Goal: Task Accomplishment & Management: Manage account settings

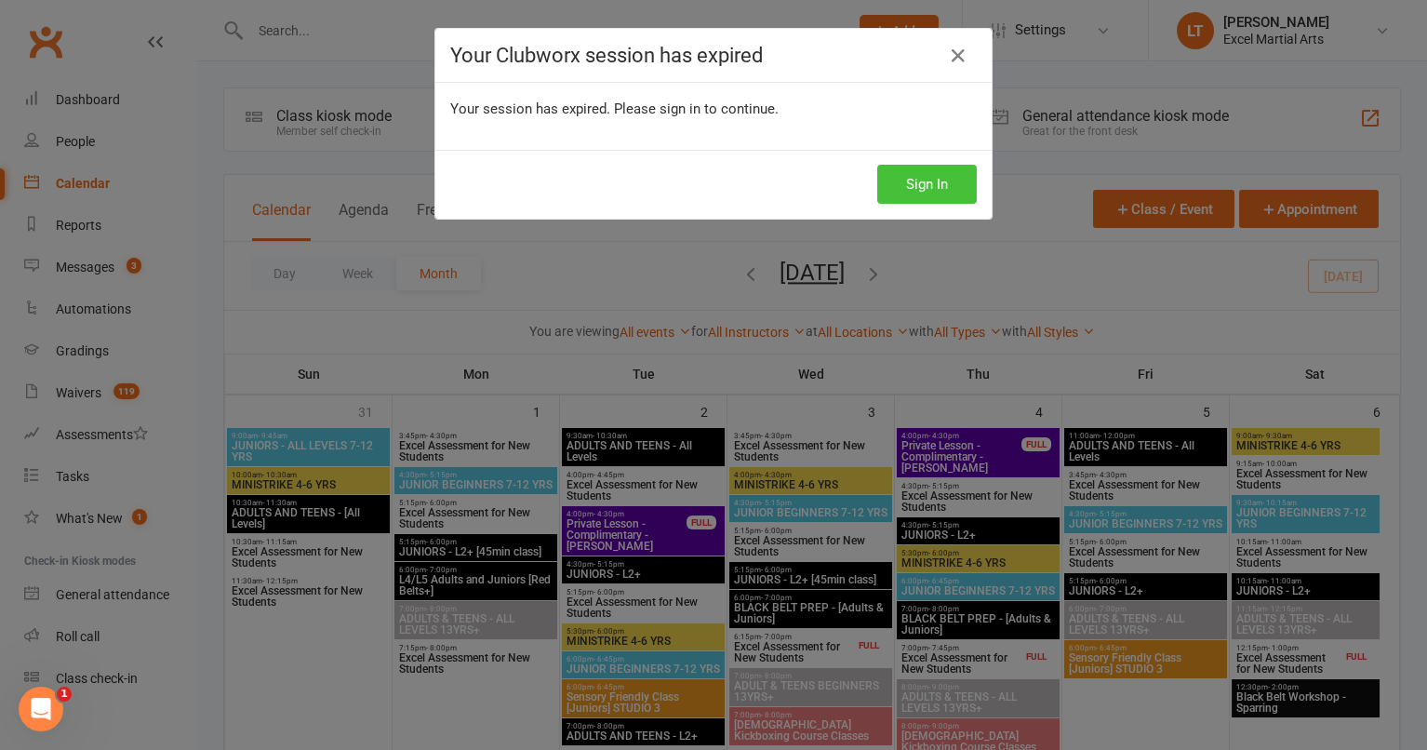
click at [936, 195] on button "Sign In" at bounding box center [927, 184] width 100 height 39
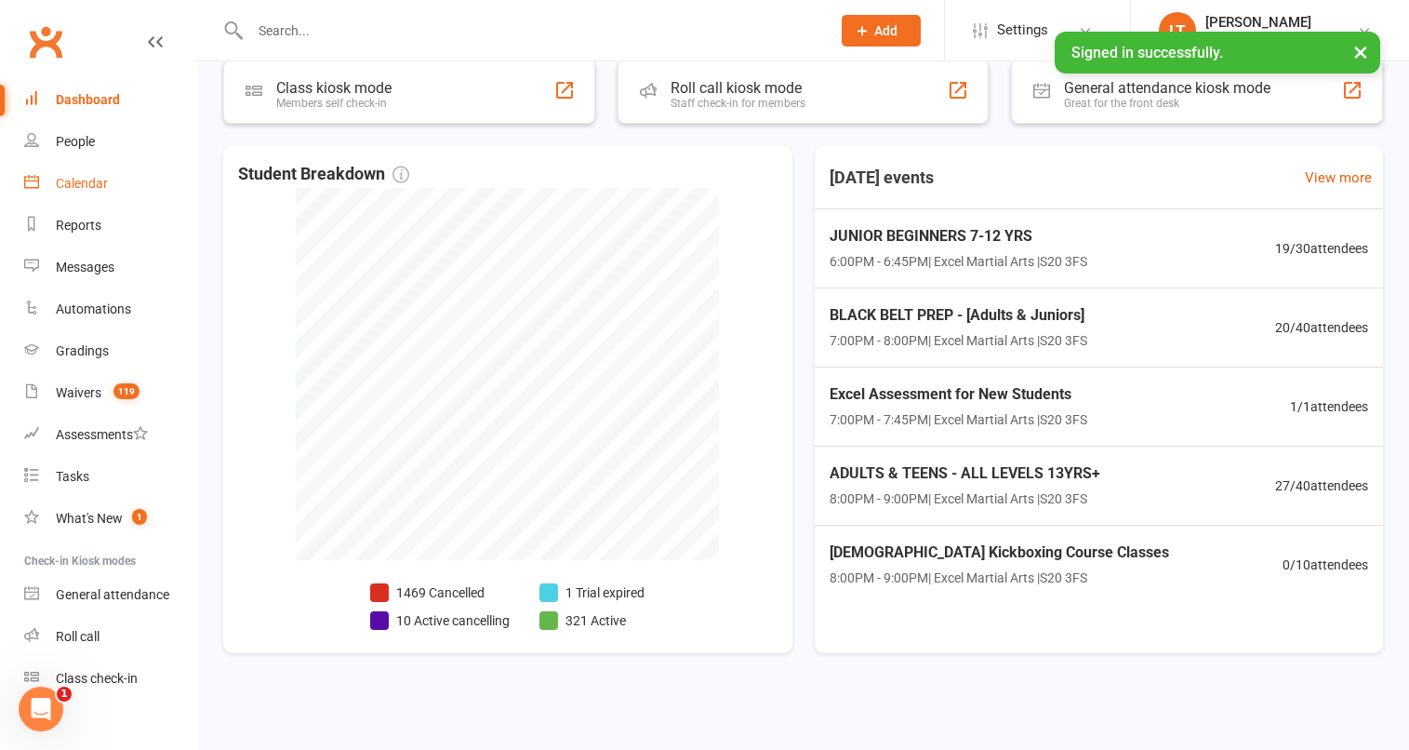
click at [77, 176] on div "Calendar" at bounding box center [82, 183] width 52 height 15
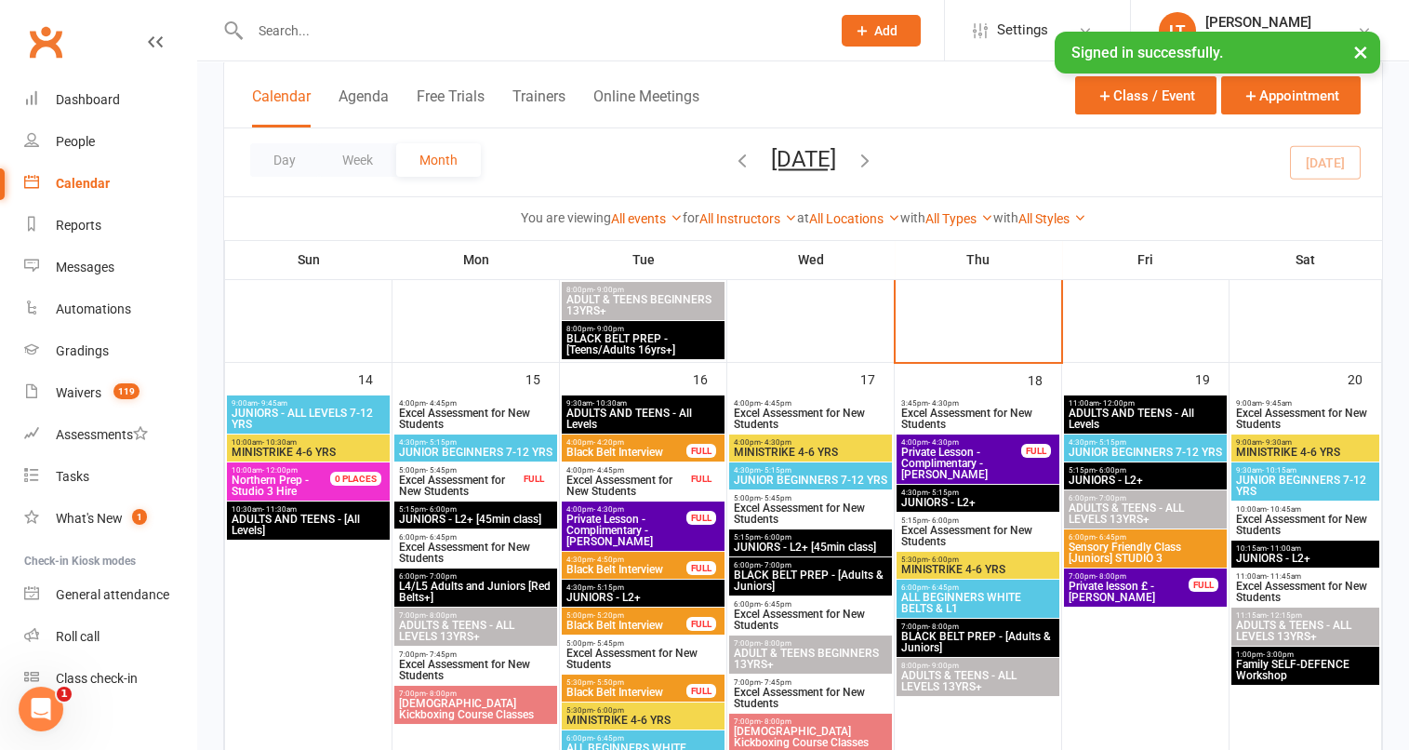
scroll to position [1163, 0]
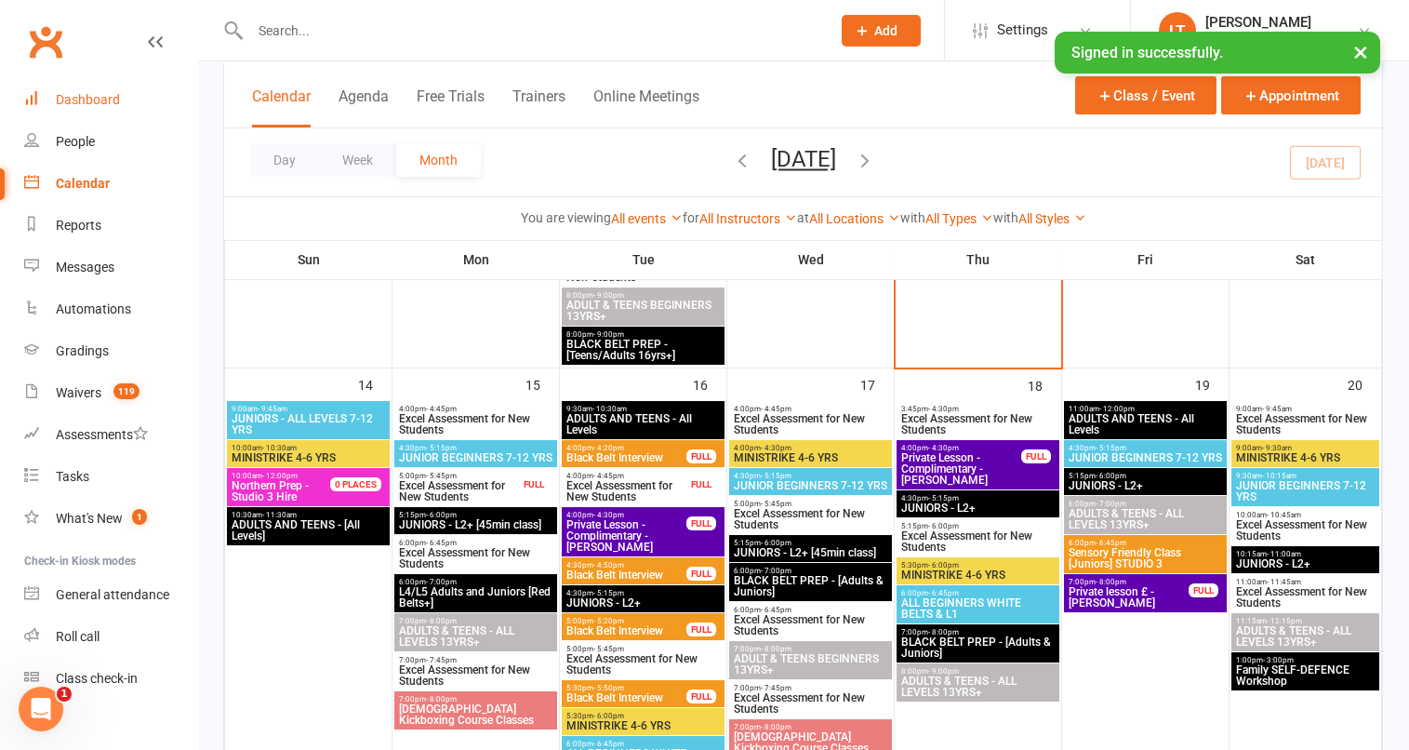
click at [115, 115] on link "Dashboard" at bounding box center [110, 100] width 172 height 42
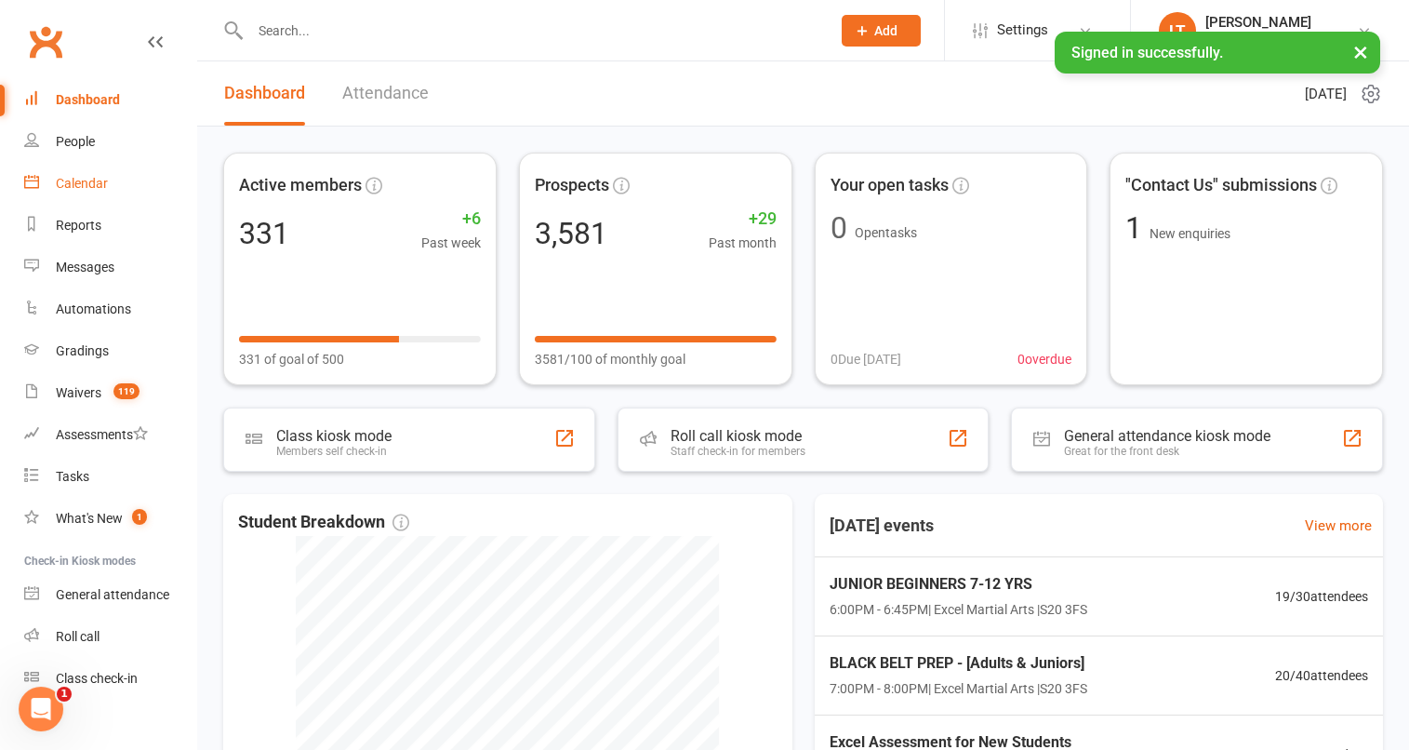
click at [94, 193] on link "Calendar" at bounding box center [110, 184] width 172 height 42
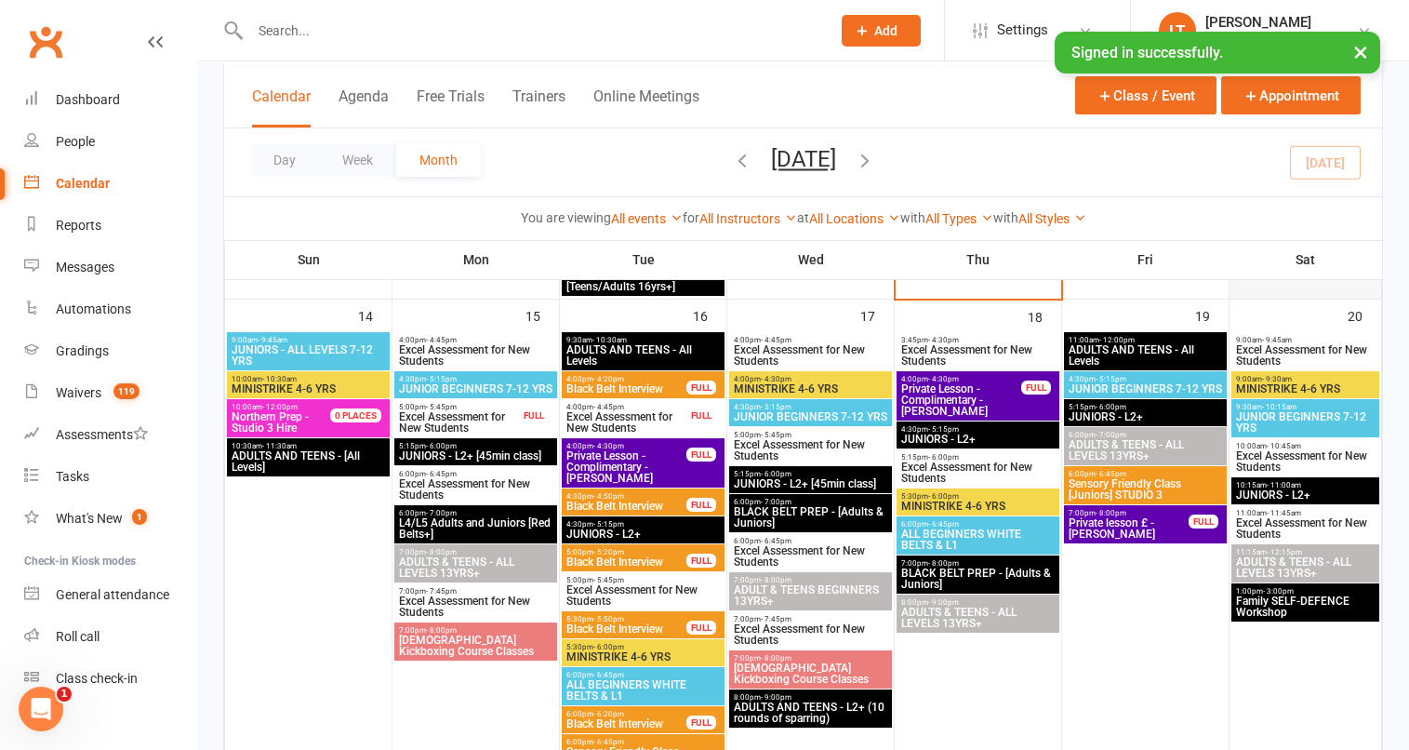
scroll to position [1278, 0]
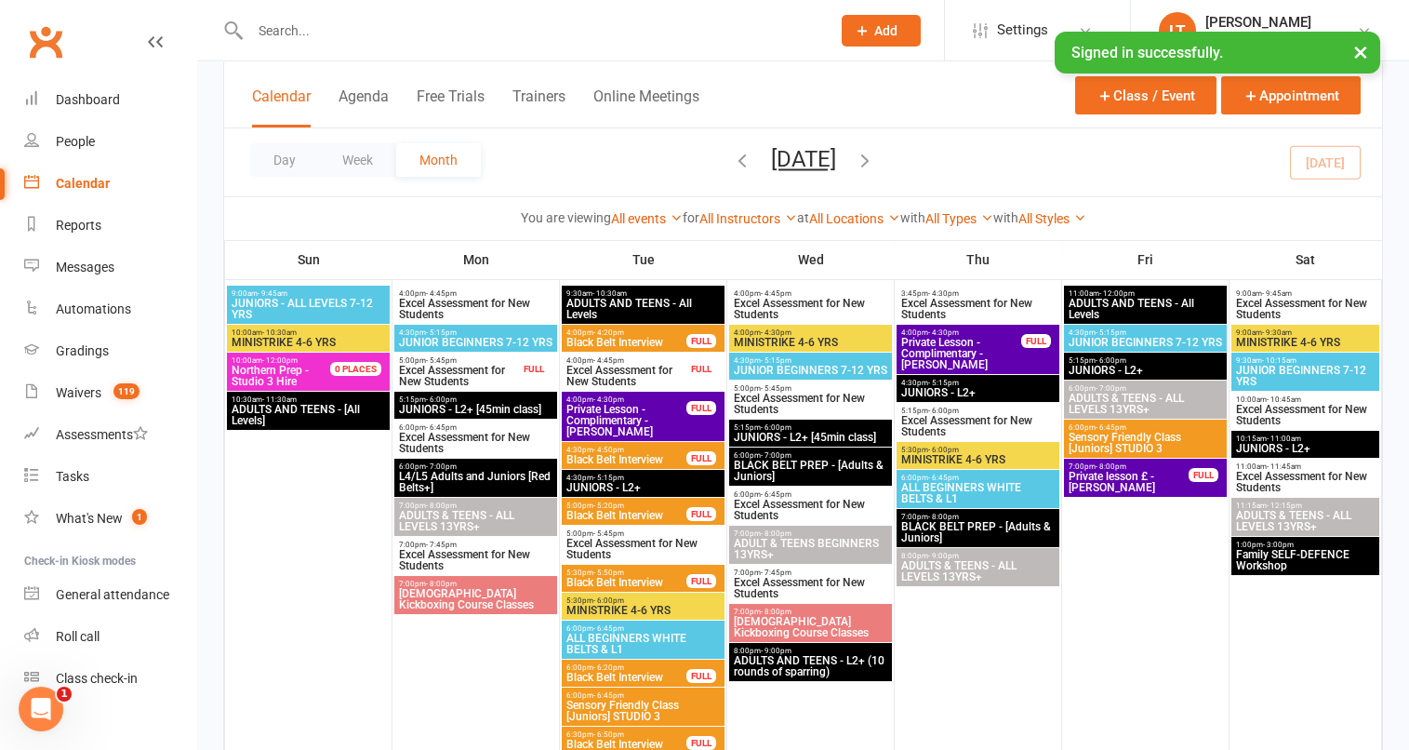
click at [1345, 559] on span "Family SELF-DEFENCE Workshop" at bounding box center [1305, 560] width 140 height 22
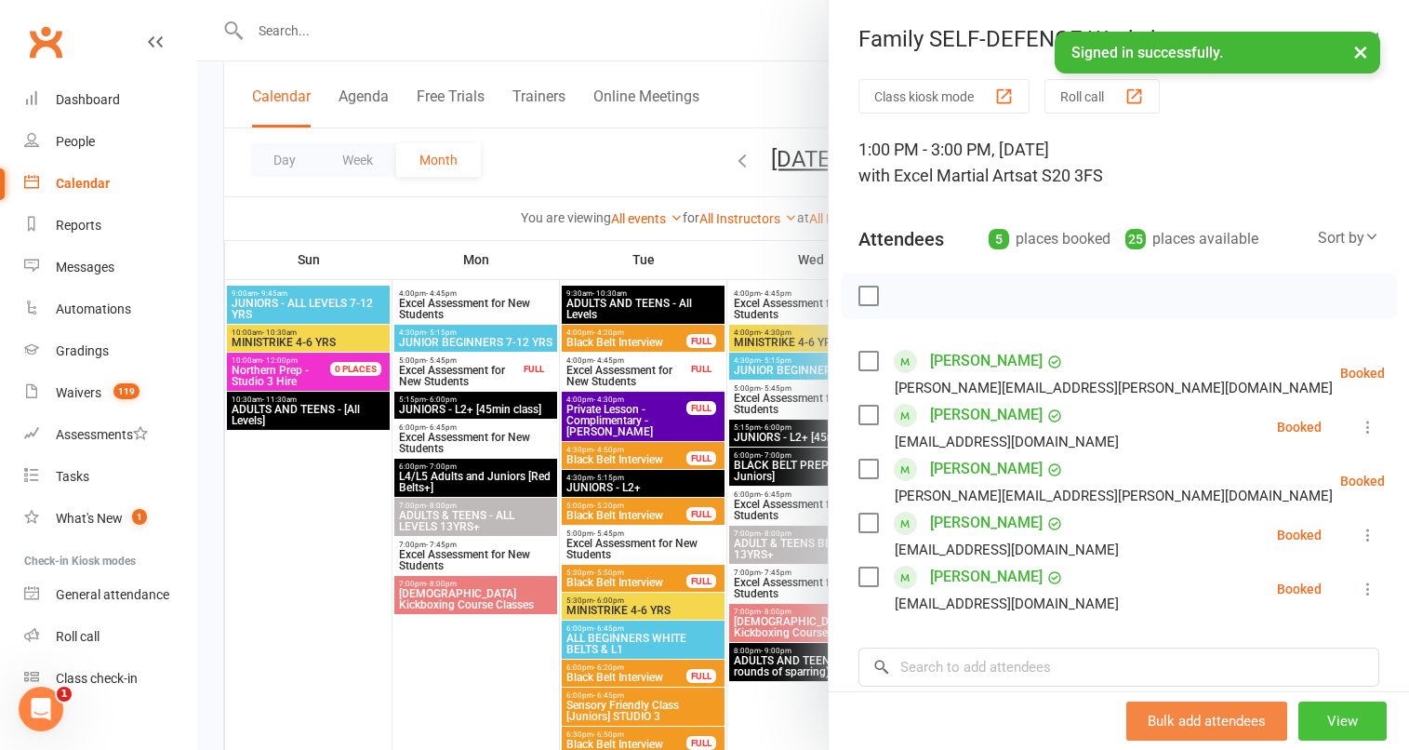
click at [1320, 719] on button "View" at bounding box center [1343, 720] width 88 height 39
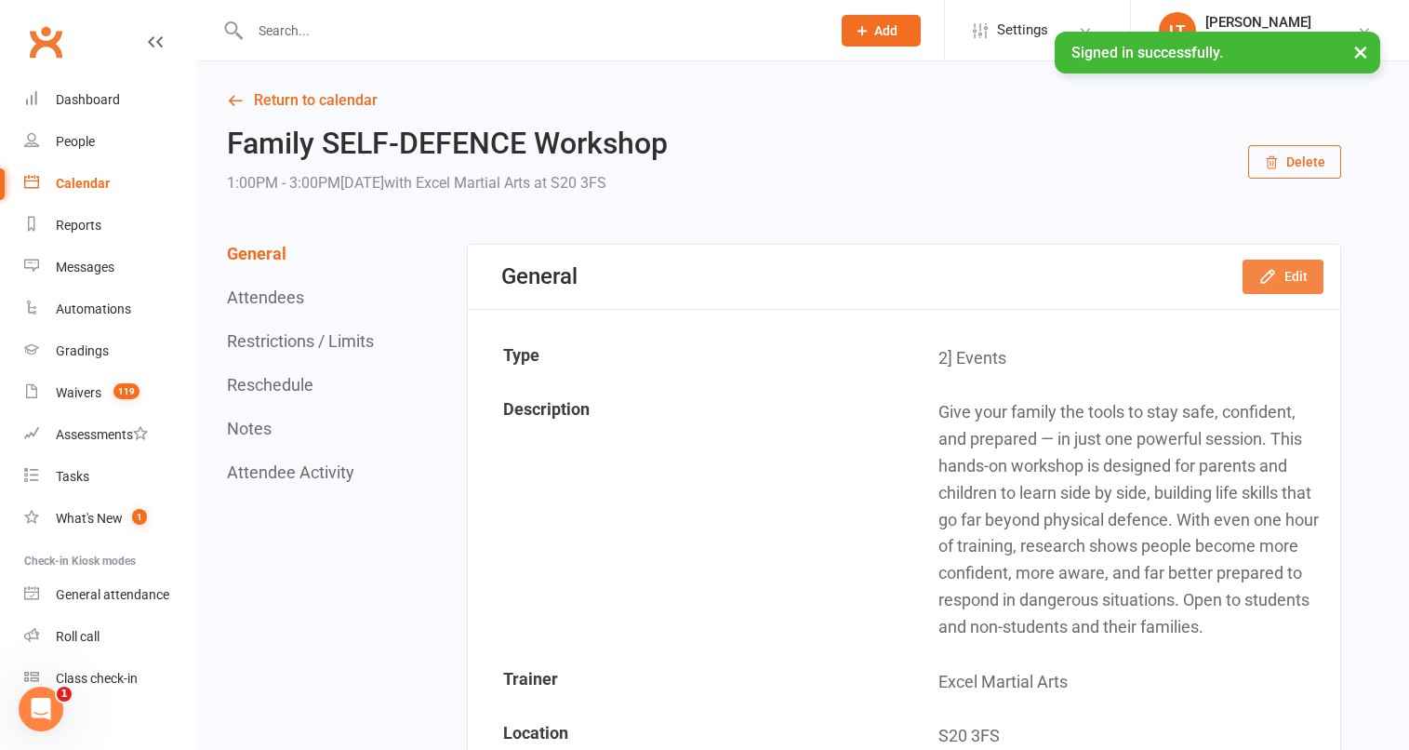
click at [1250, 277] on button "Edit" at bounding box center [1283, 276] width 81 height 33
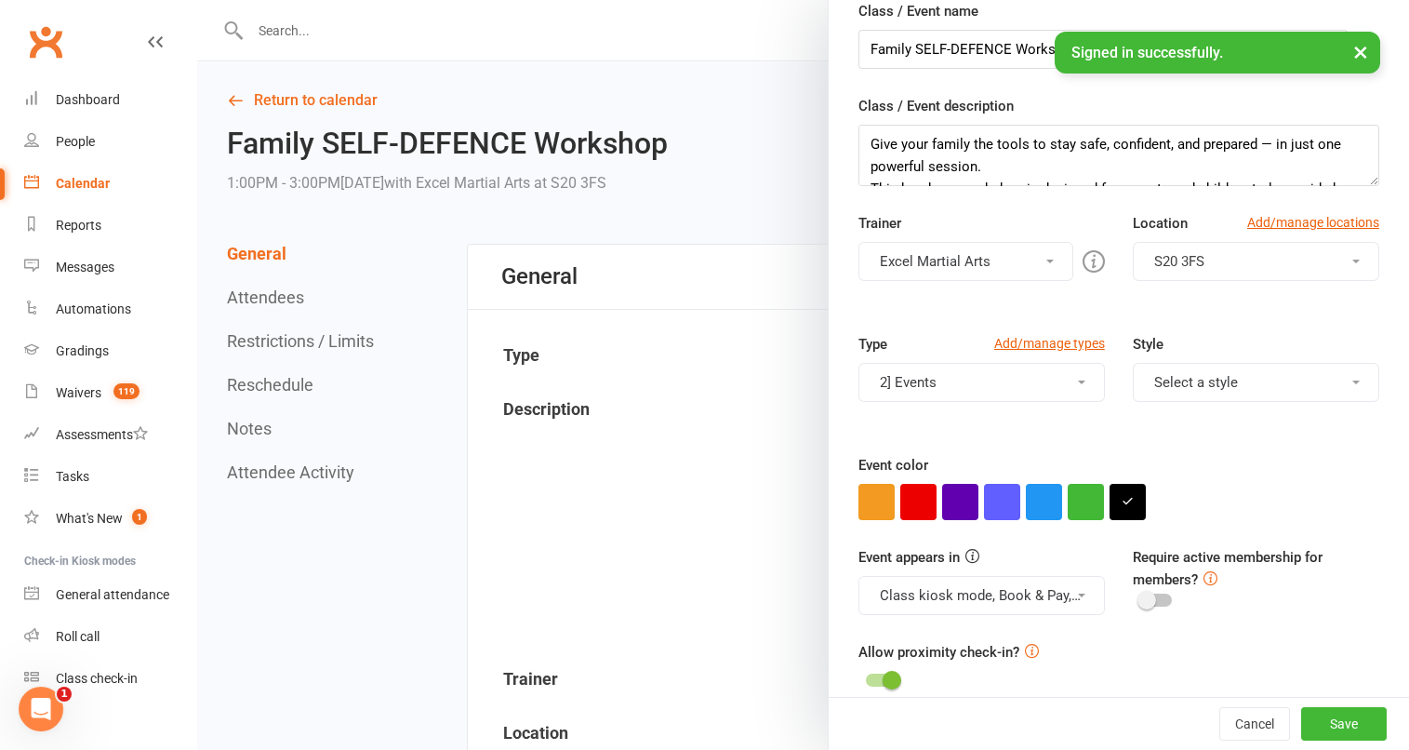
scroll to position [100, 0]
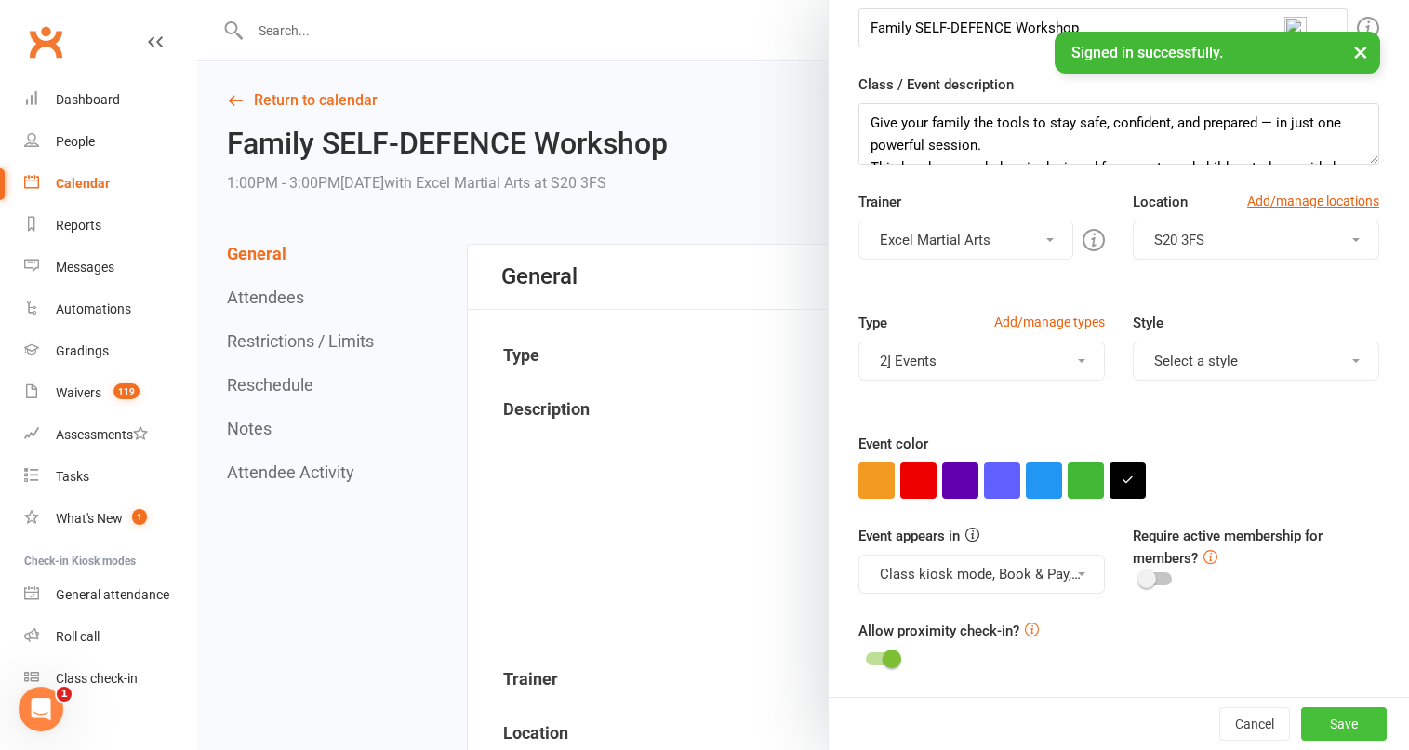
click at [1303, 727] on button "Save" at bounding box center [1344, 723] width 86 height 33
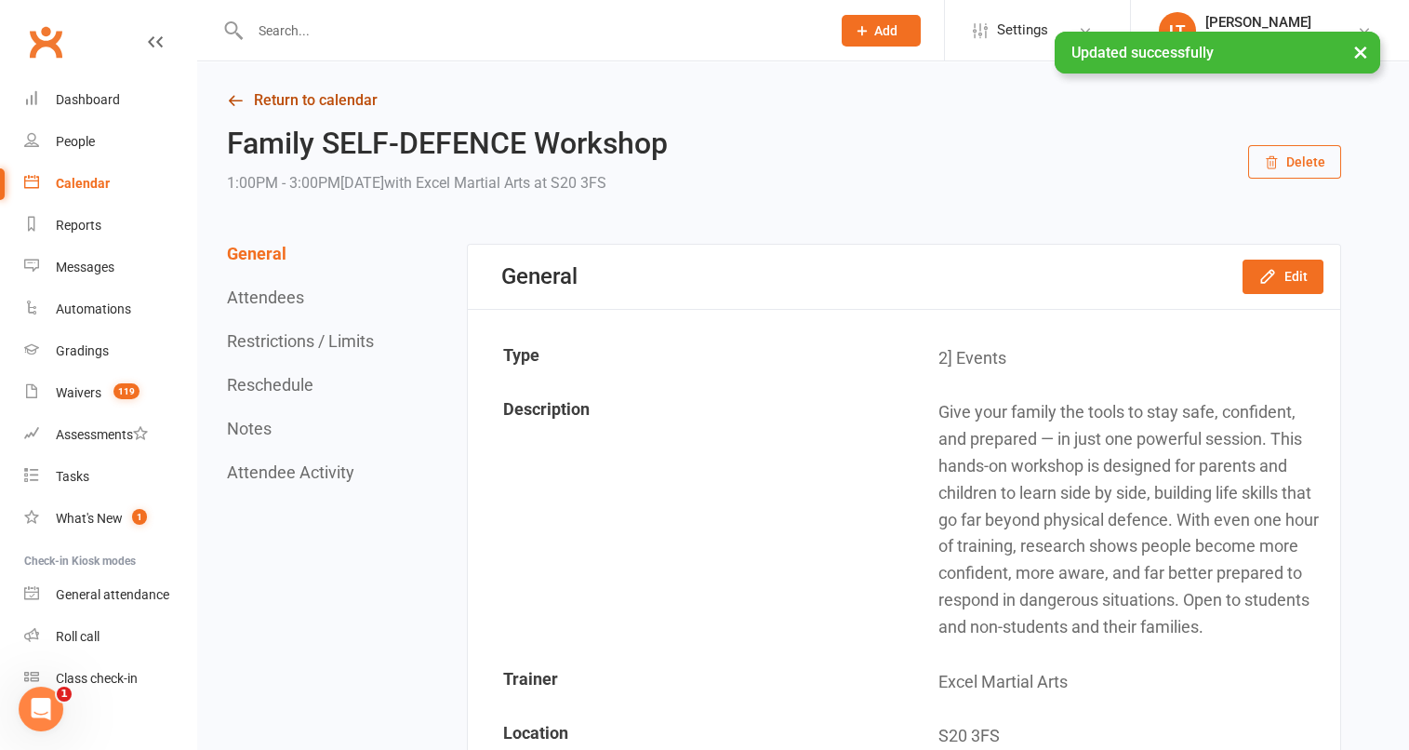
click at [250, 99] on link "Return to calendar" at bounding box center [784, 100] width 1114 height 26
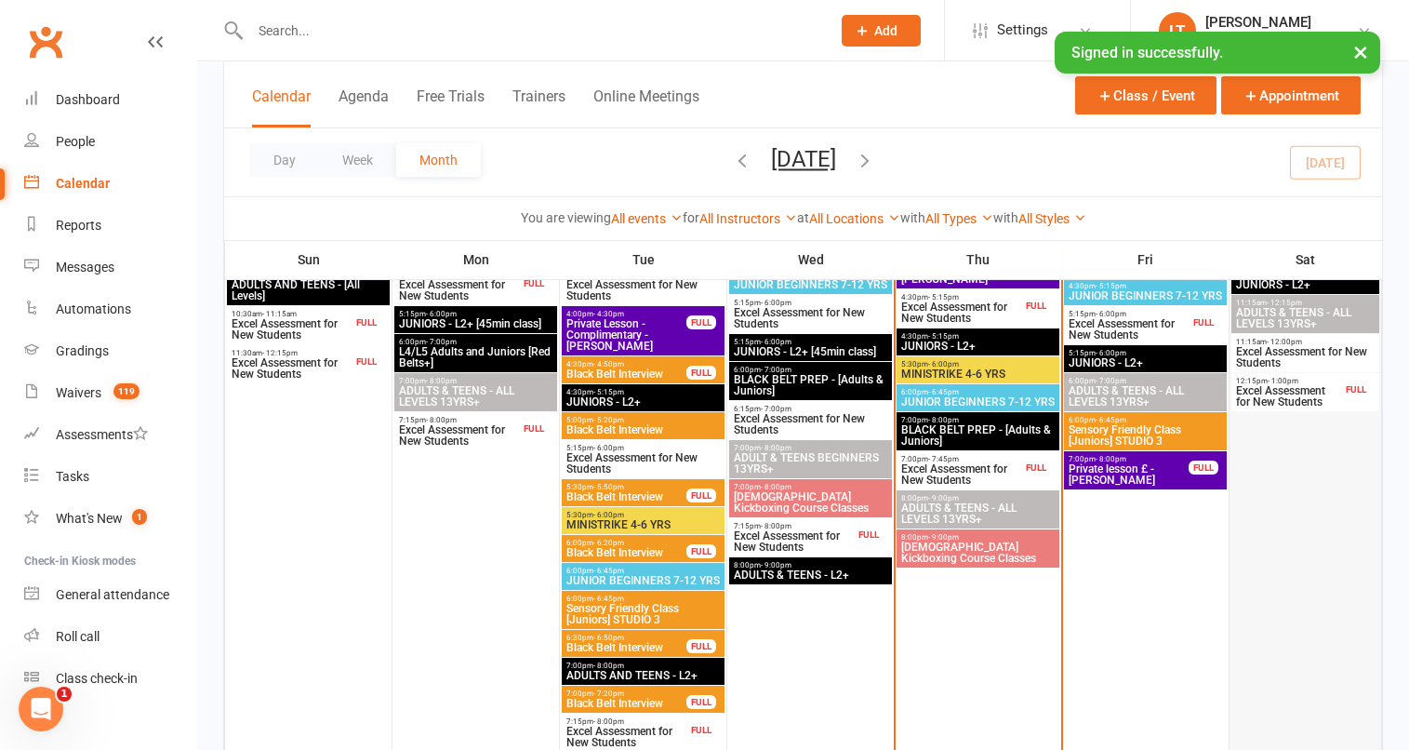
click at [1270, 413] on div at bounding box center [1306, 515] width 148 height 631
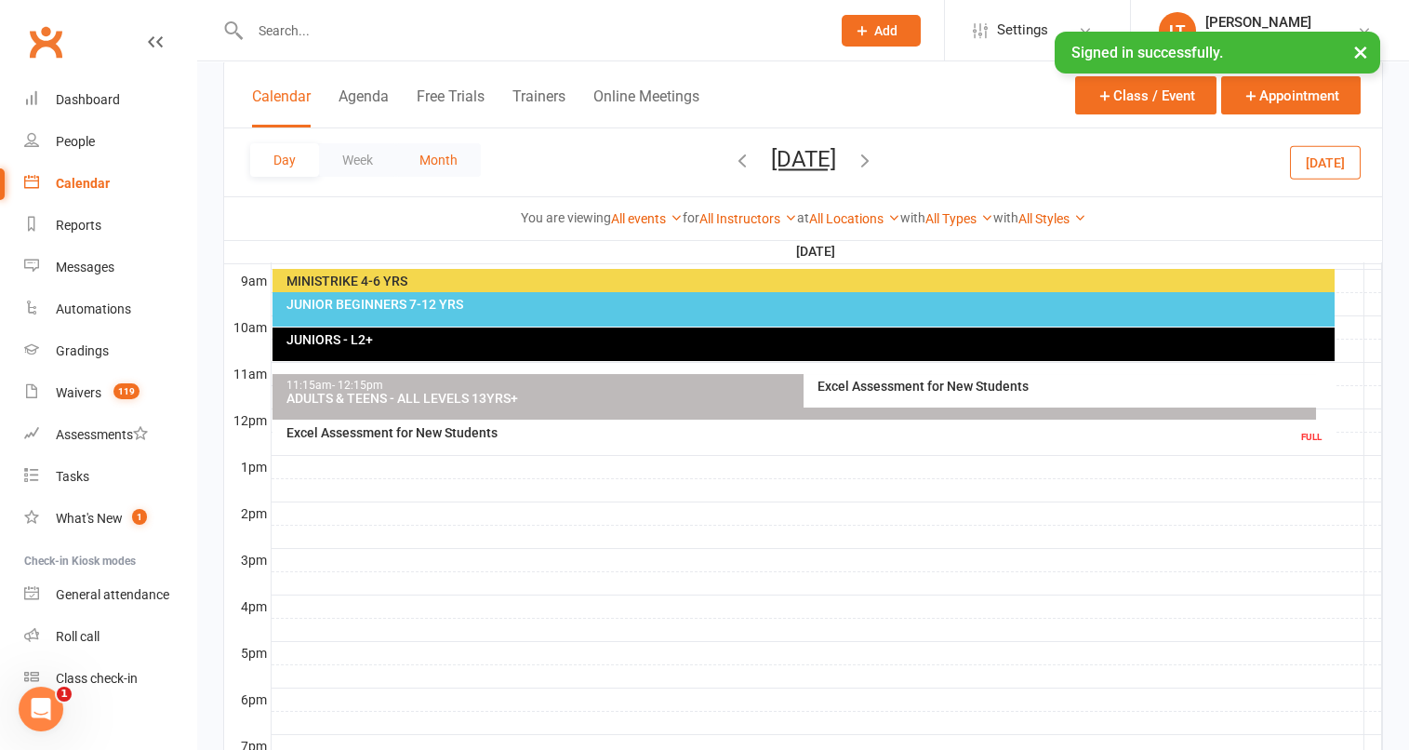
click at [429, 158] on button "Month" at bounding box center [438, 159] width 85 height 33
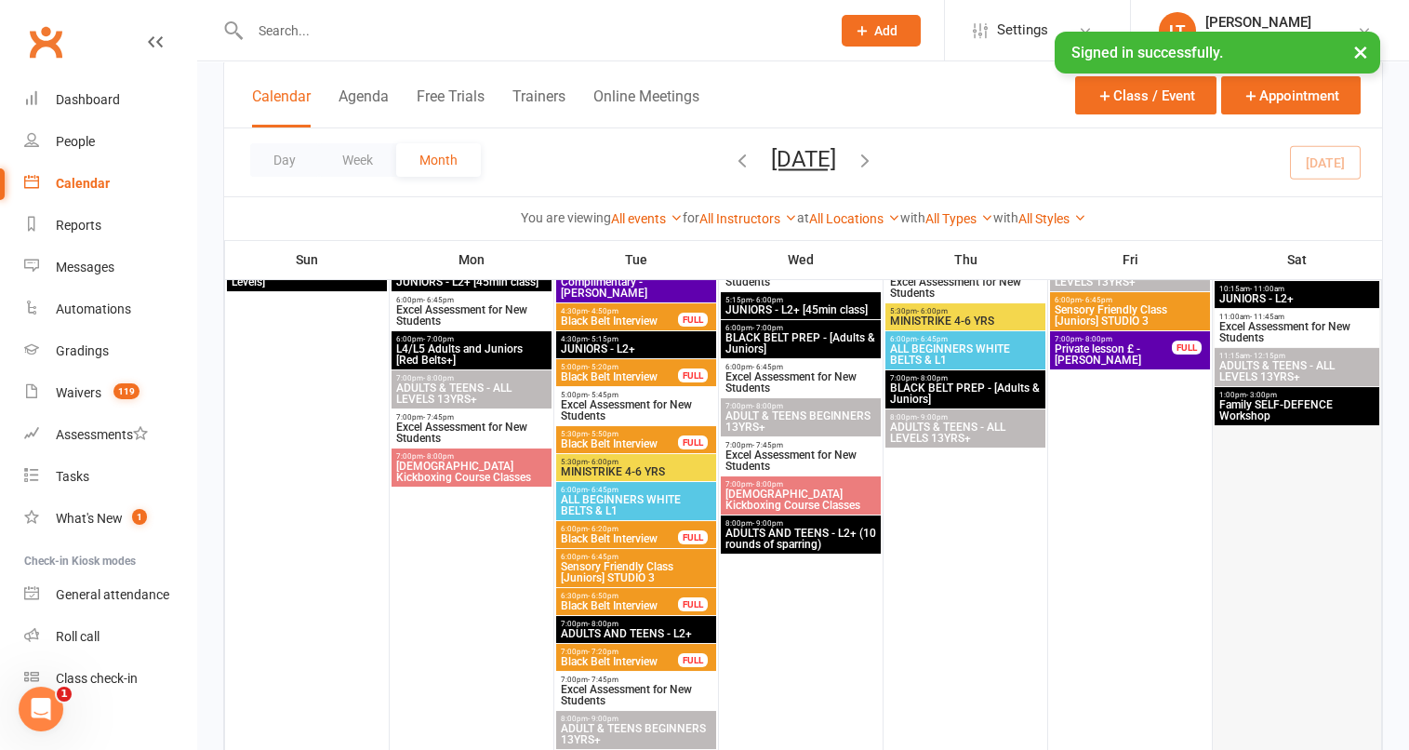
scroll to position [1458, 0]
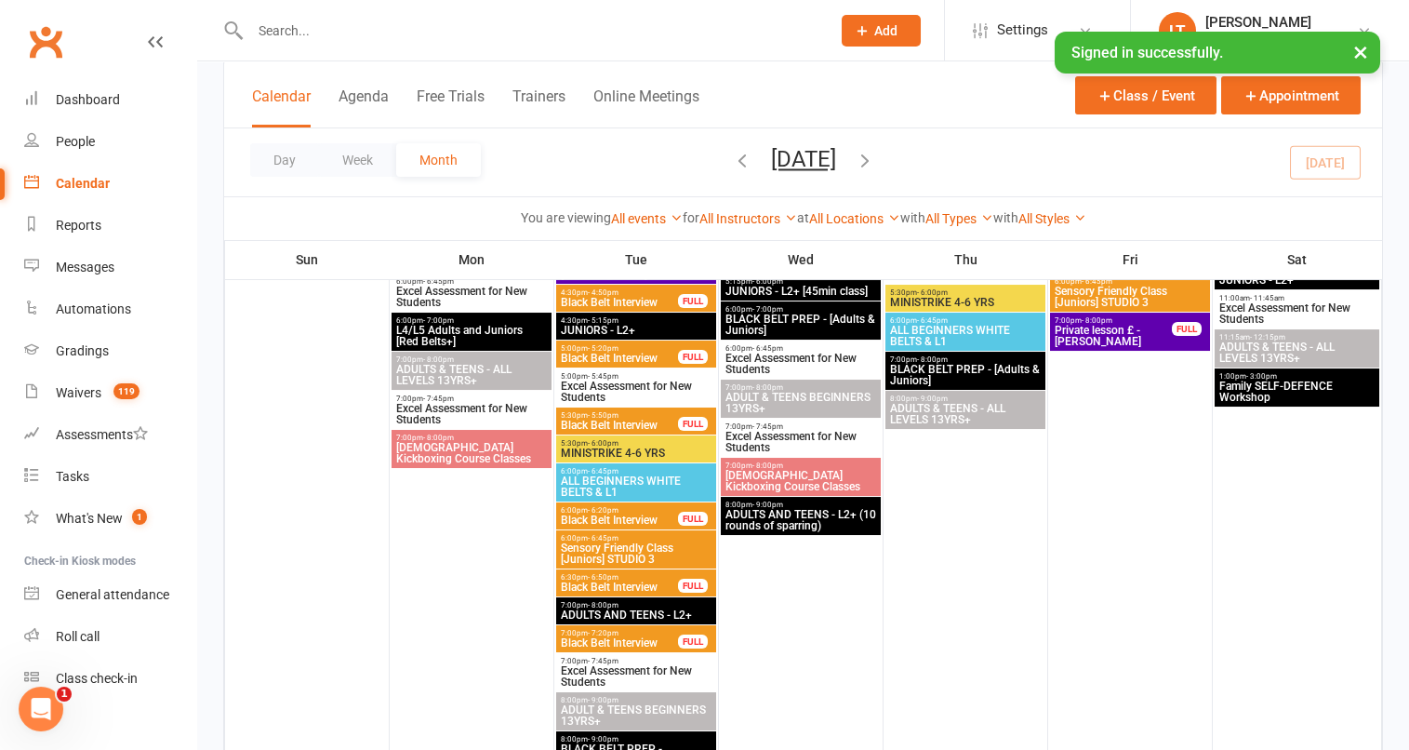
click at [1286, 403] on div "1:00pm - 3:00pm Family SELF-DEFENCE Workshop" at bounding box center [1297, 387] width 165 height 38
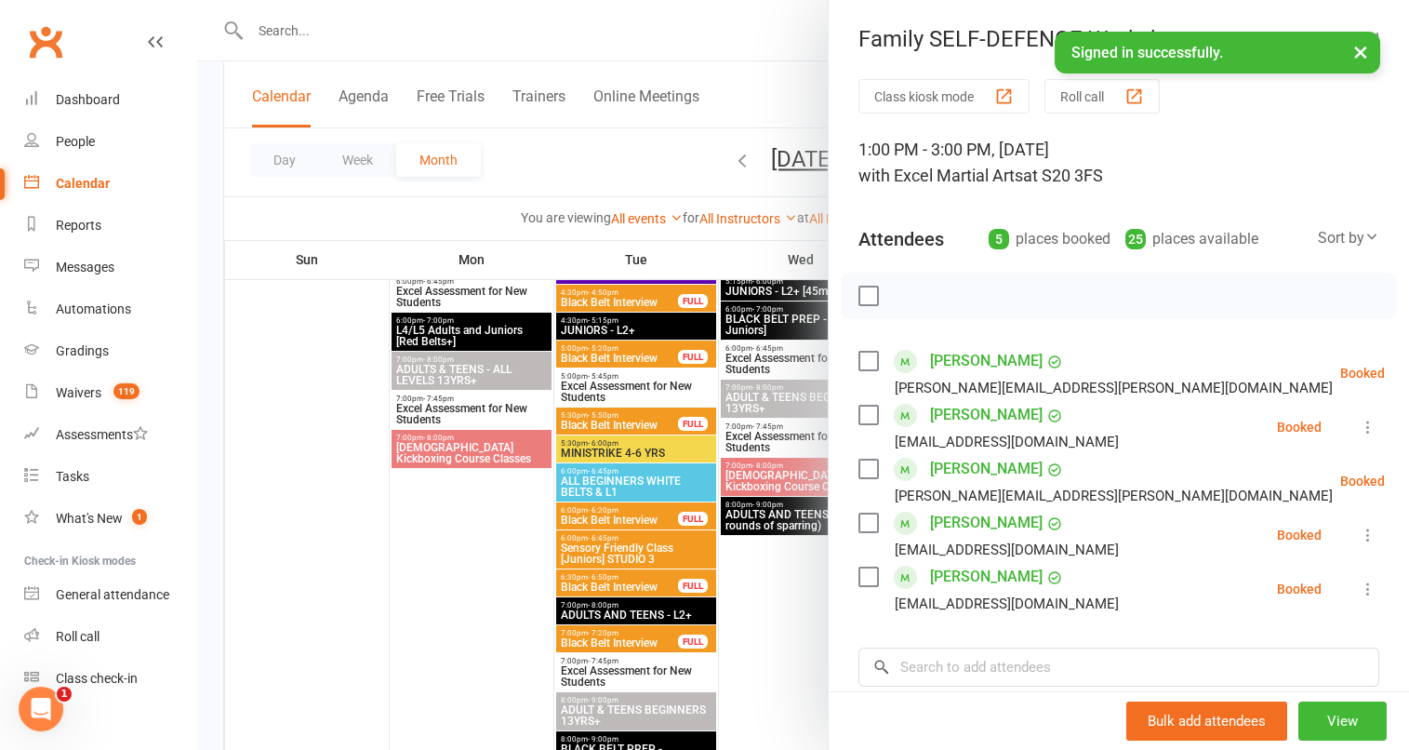
click at [549, 148] on div at bounding box center [803, 375] width 1212 height 750
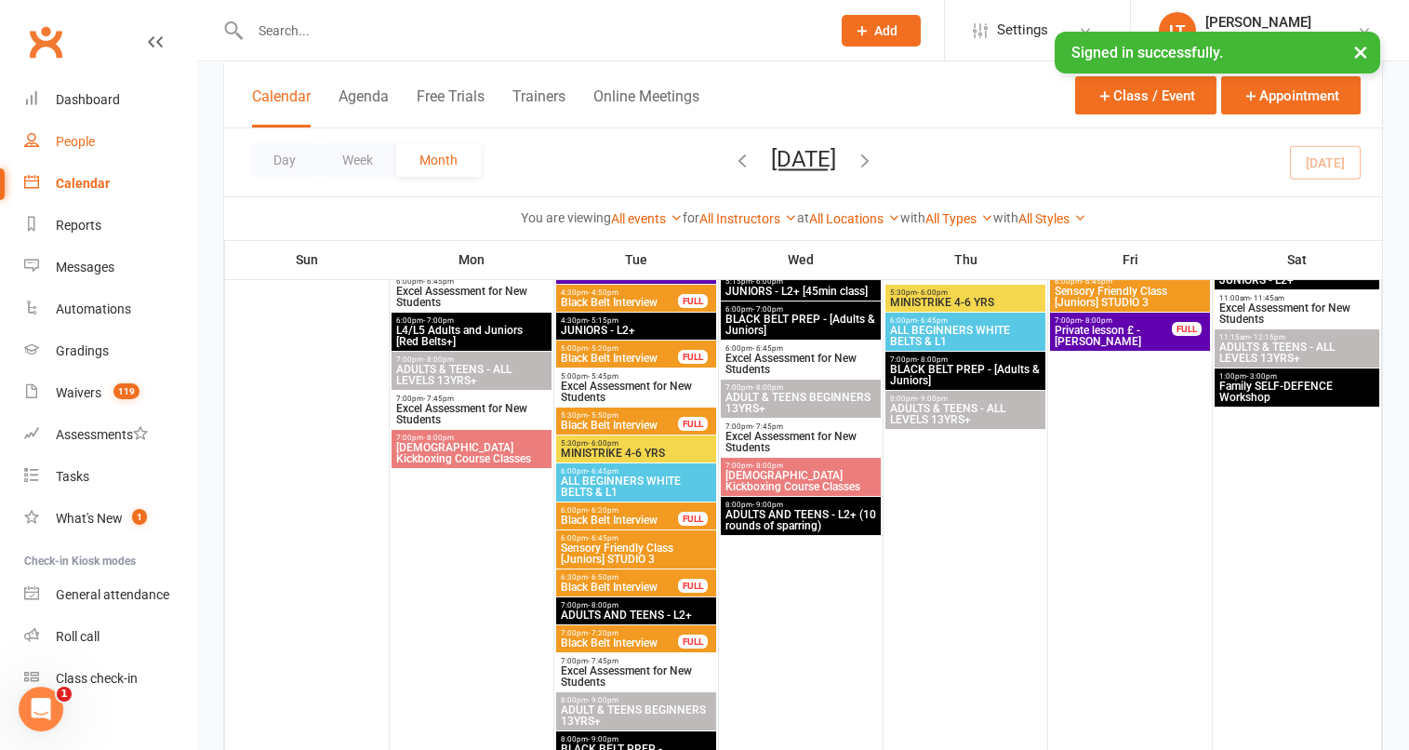
click at [64, 143] on div "People" at bounding box center [75, 141] width 39 height 15
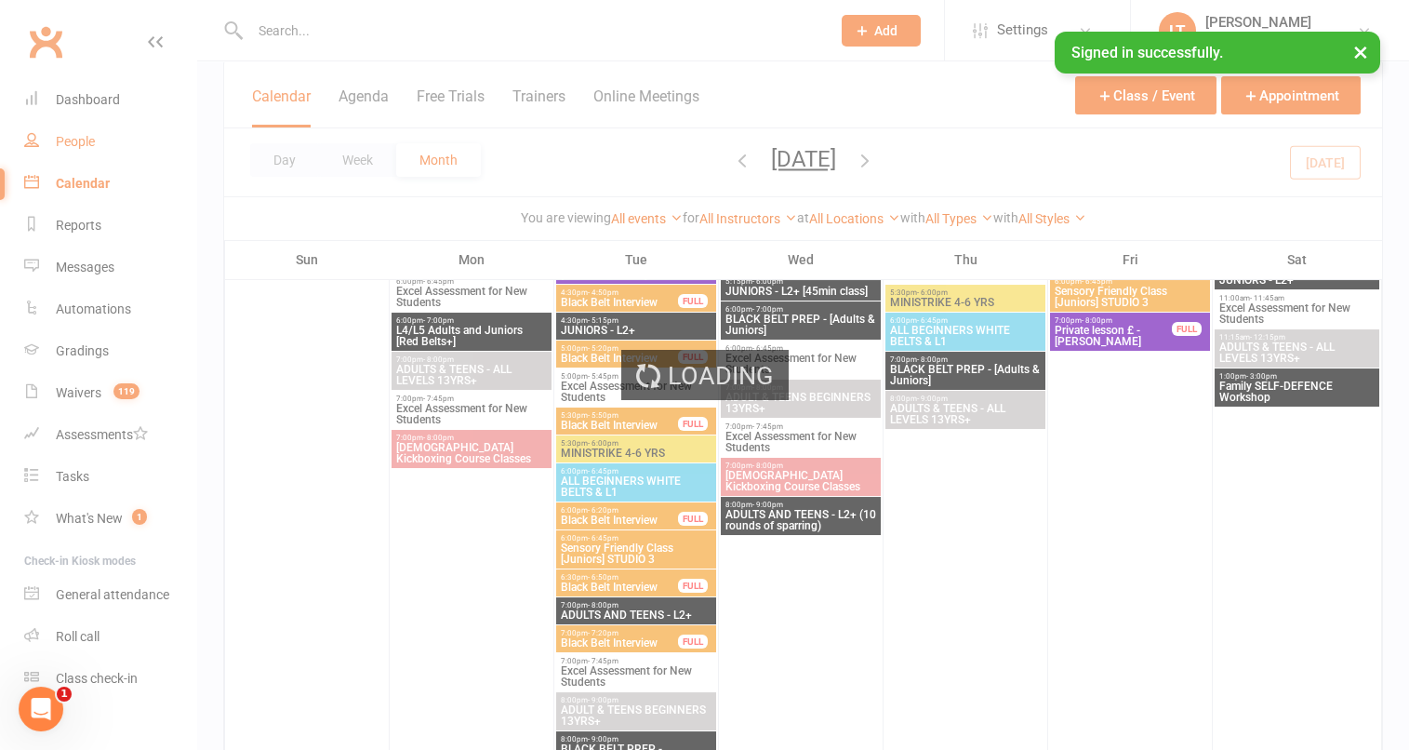
select select "100"
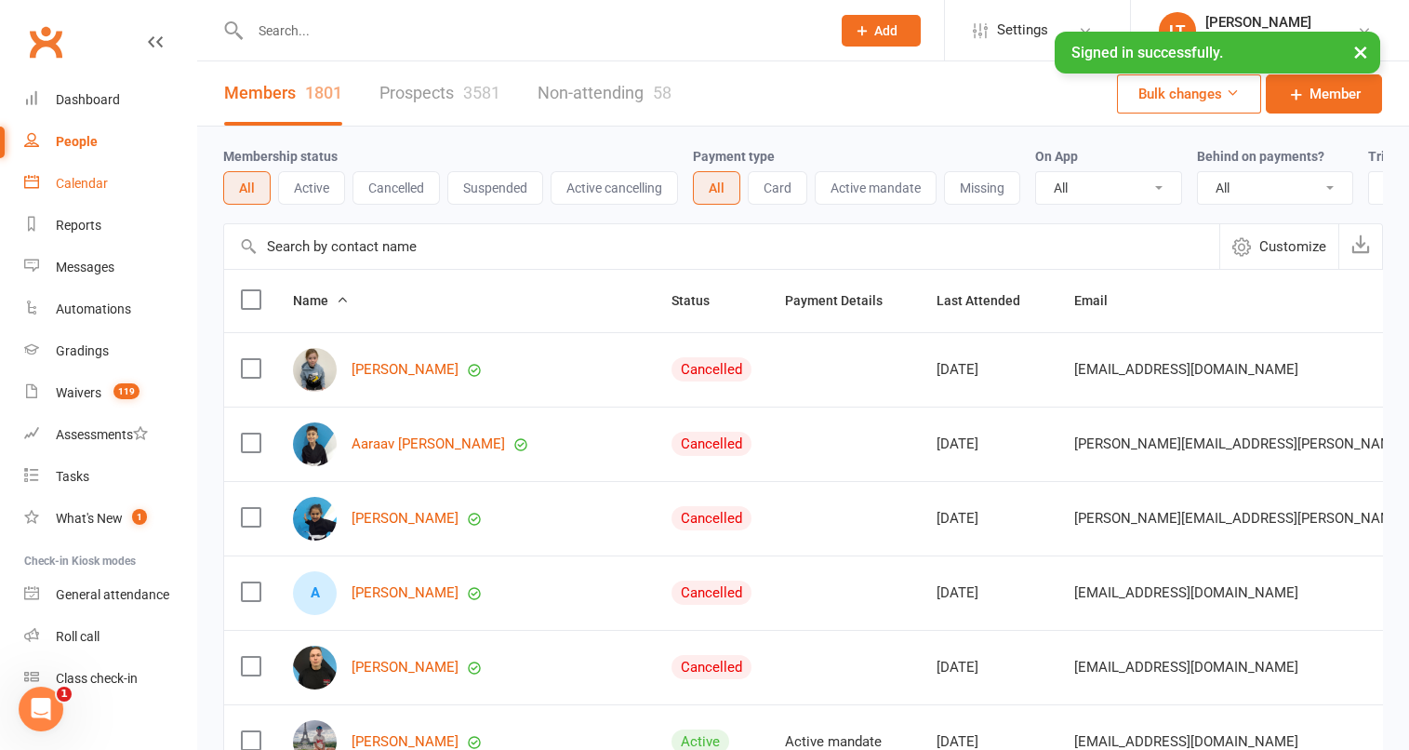
click at [99, 183] on div "Calendar" at bounding box center [82, 183] width 52 height 15
